Goal: Information Seeking & Learning: Understand process/instructions

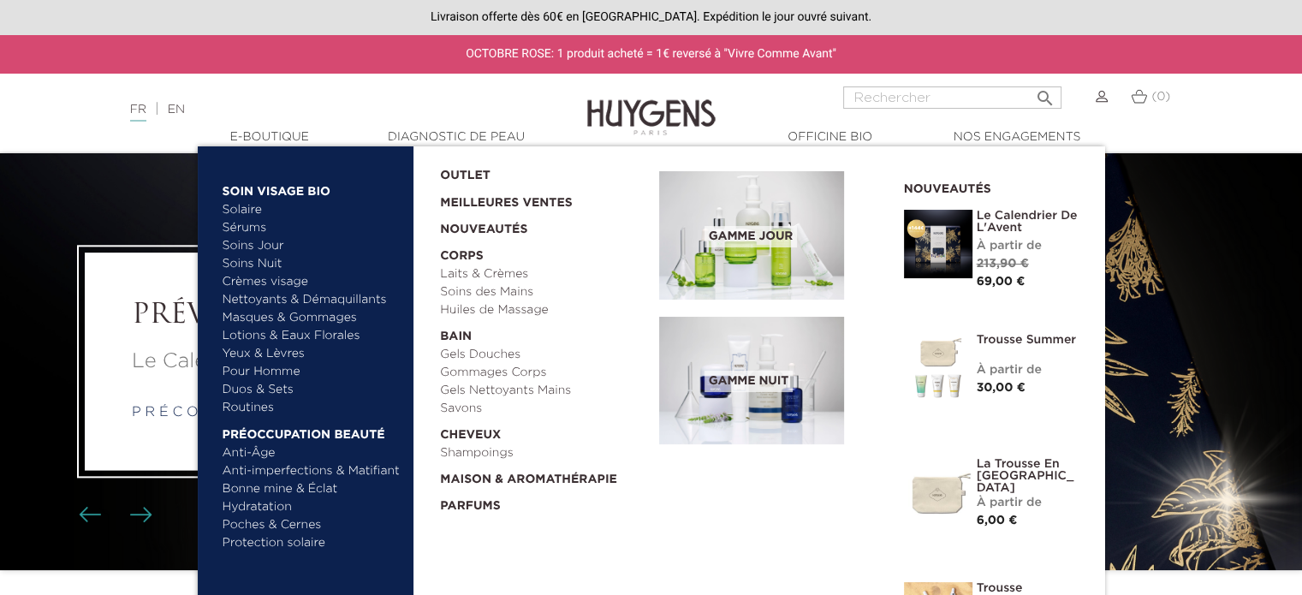
click at [325, 491] on link "Bonne mine & Éclat" at bounding box center [312, 489] width 179 height 18
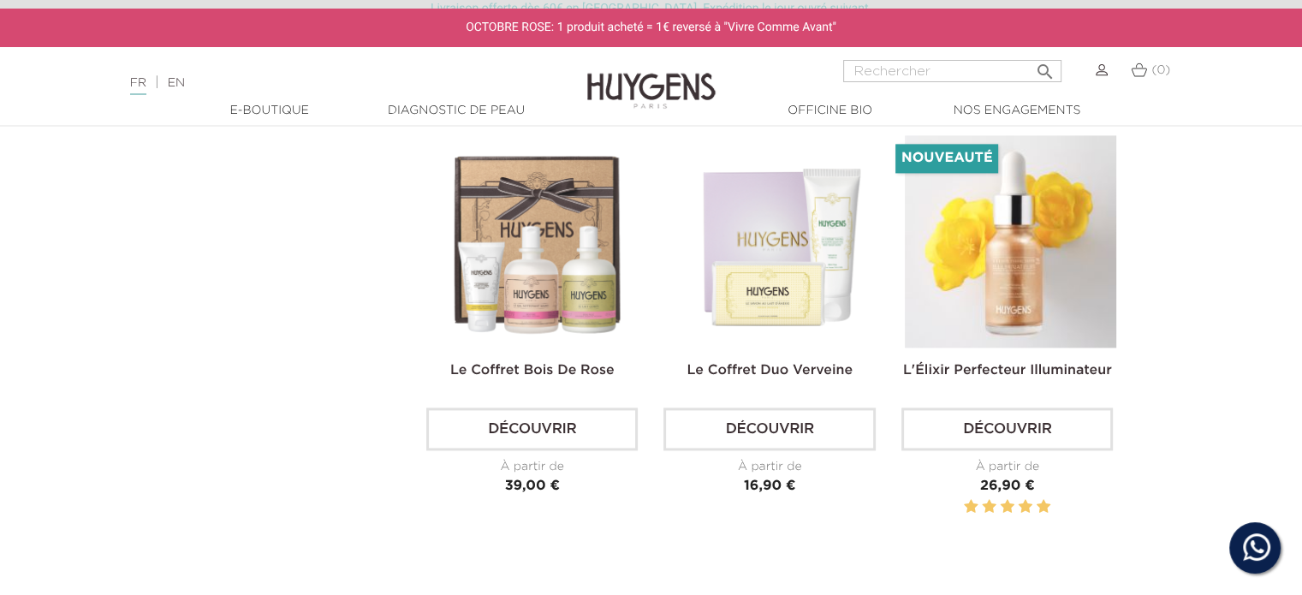
scroll to position [2397, 0]
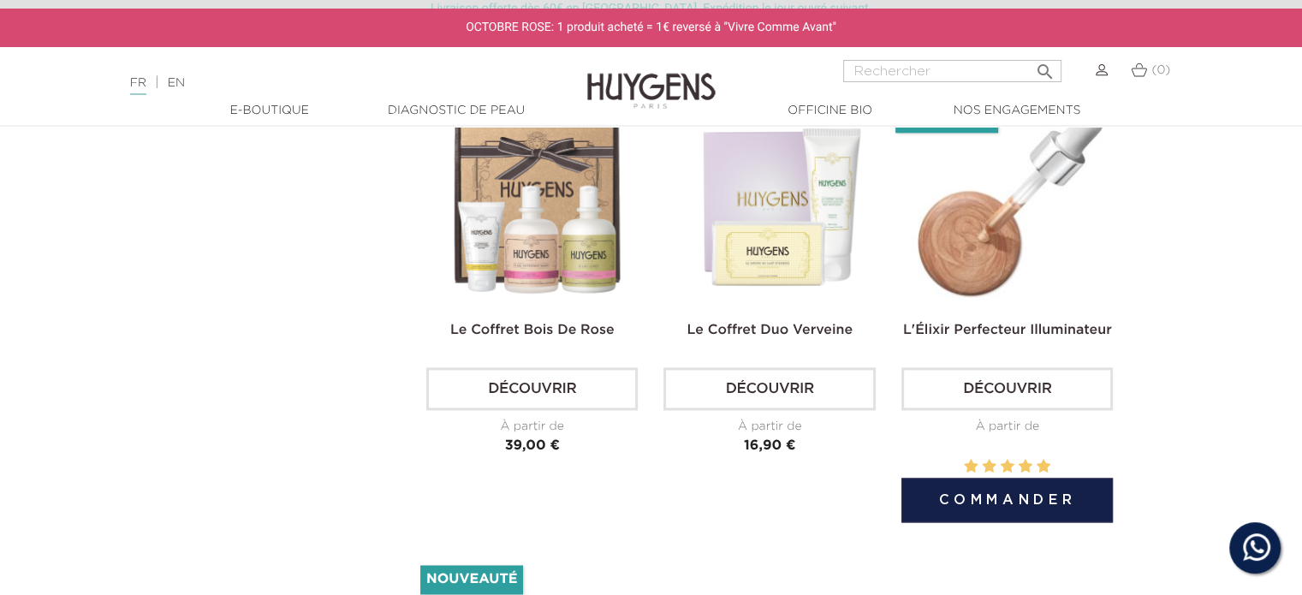
click at [996, 383] on link "Découvrir" at bounding box center [1006, 388] width 211 height 43
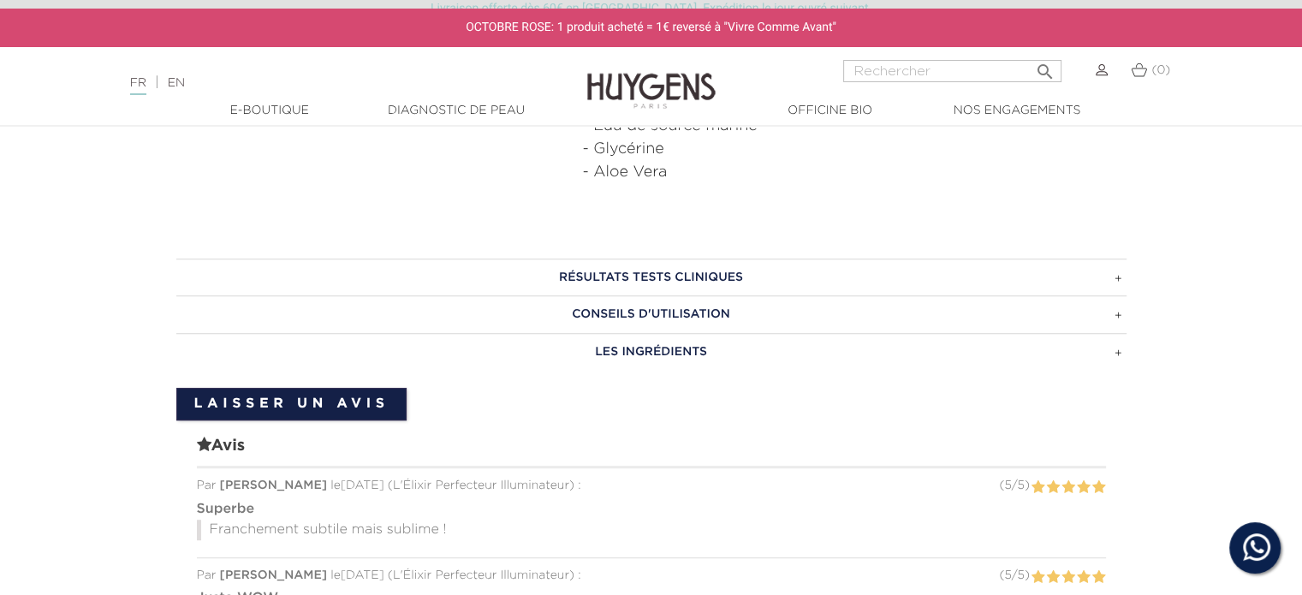
scroll to position [1027, 0]
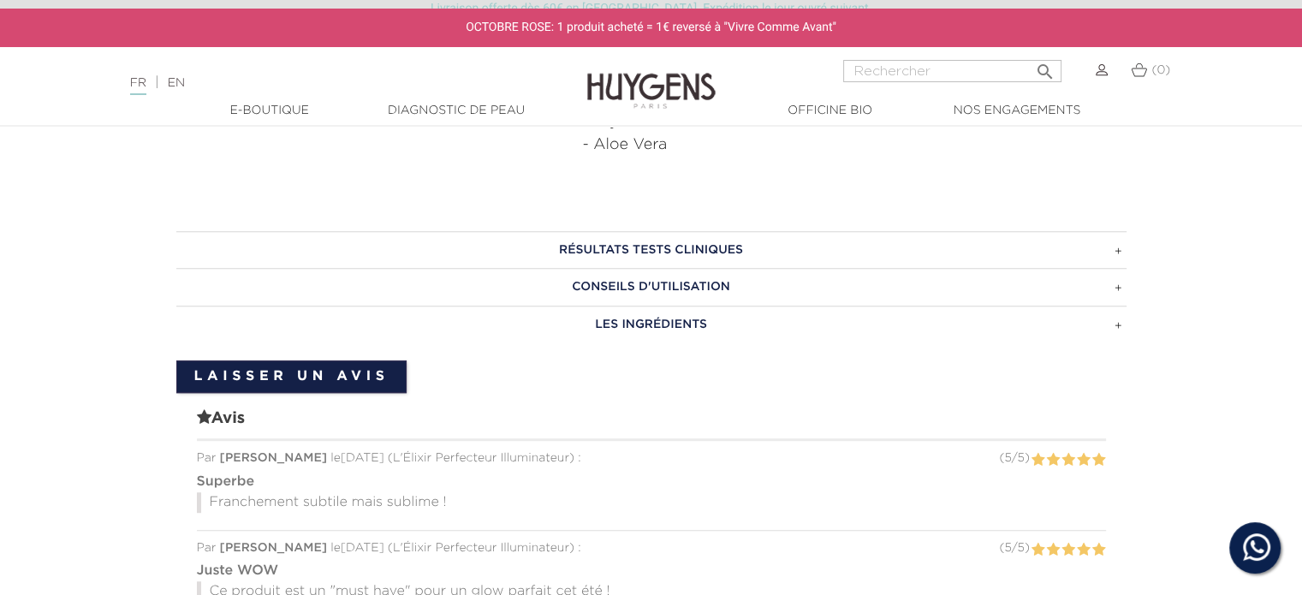
click at [811, 285] on h3 "CONSEILS D'UTILISATION" at bounding box center [651, 287] width 950 height 38
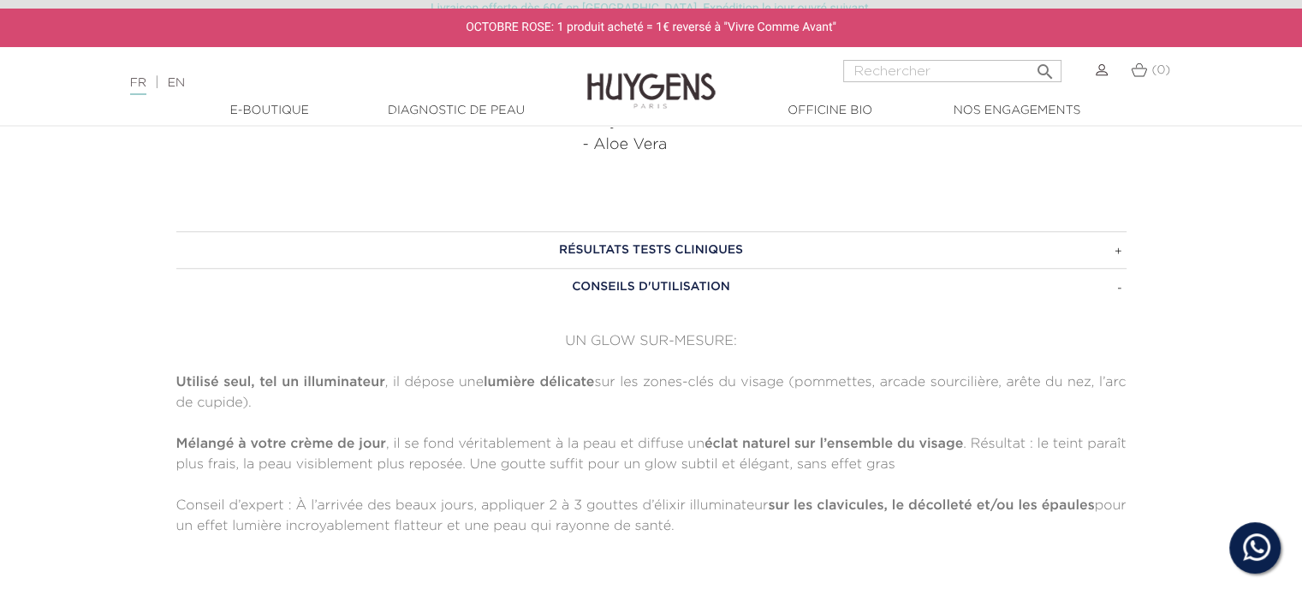
scroll to position [1113, 0]
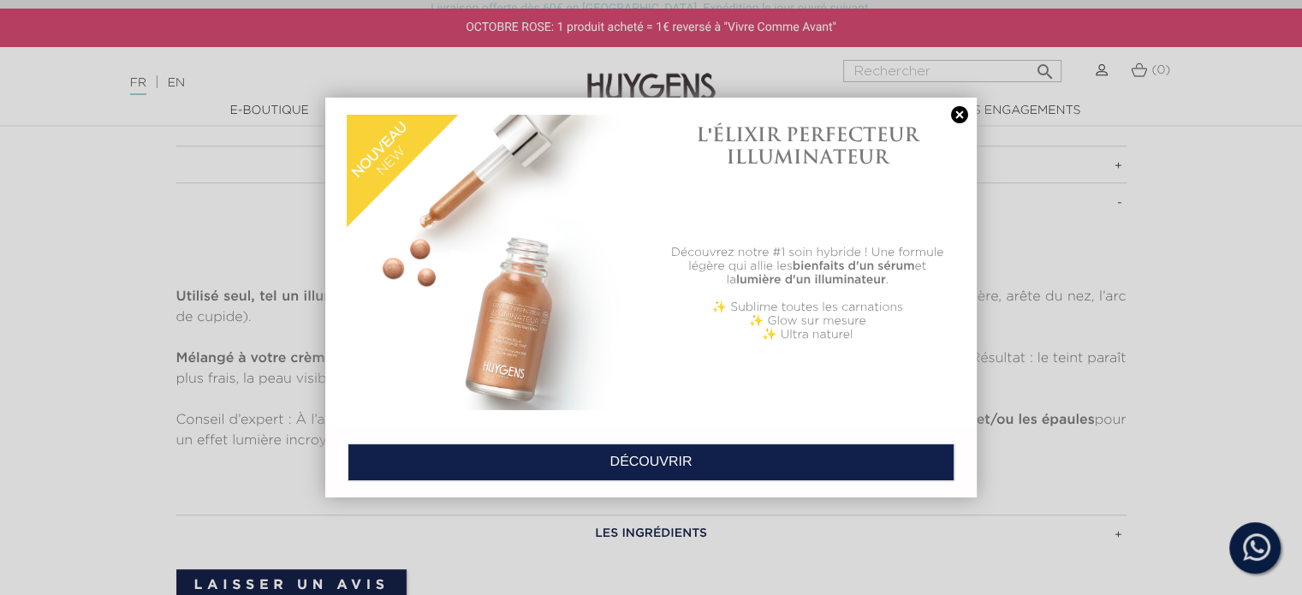
click at [957, 113] on link at bounding box center [960, 115] width 24 height 18
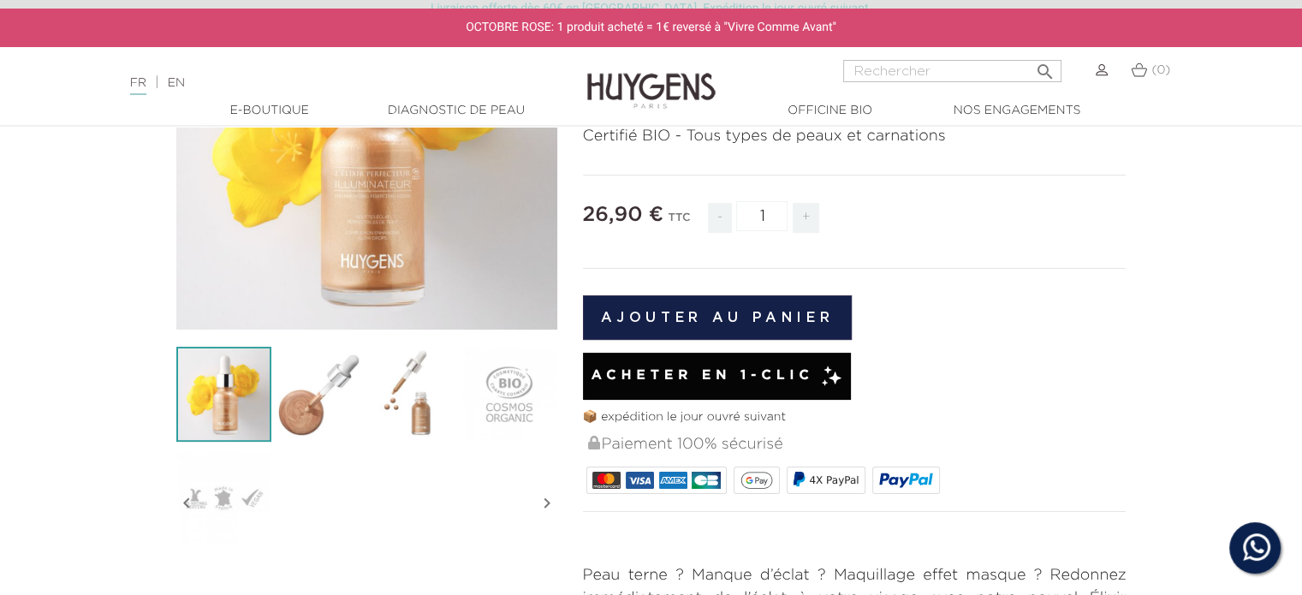
scroll to position [171, 0]
